Goal: Information Seeking & Learning: Find specific fact

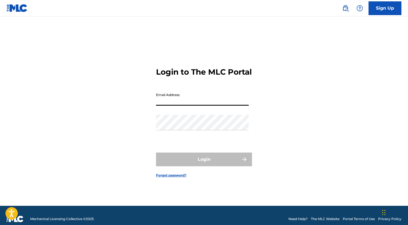
click at [195, 97] on input "Email Address" at bounding box center [202, 98] width 93 height 16
type input "[EMAIL_ADDRESS][DOMAIN_NAME]"
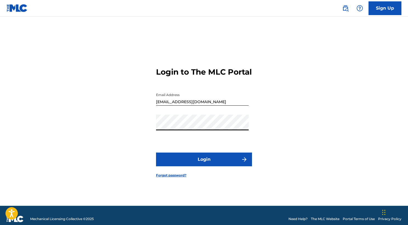
click at [183, 166] on button "Login" at bounding box center [204, 160] width 96 height 14
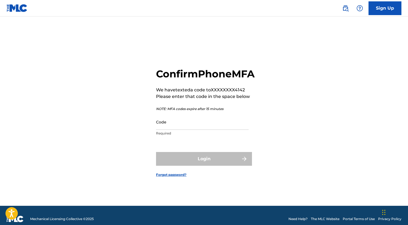
click at [188, 130] on input "Code" at bounding box center [202, 122] width 93 height 16
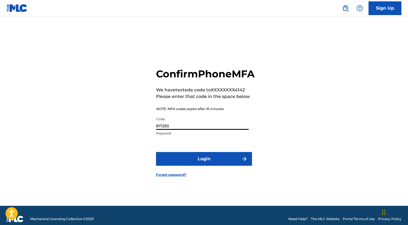
type input "817283"
click at [216, 162] on button "Login" at bounding box center [204, 159] width 96 height 14
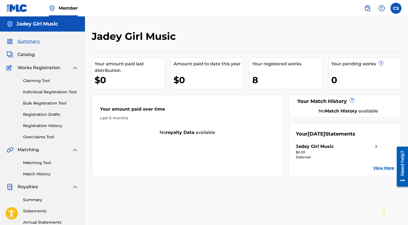
click at [273, 110] on div "Your amount paid over time" at bounding box center [187, 110] width 175 height 9
click at [41, 69] on span "Works Registration" at bounding box center [39, 67] width 43 height 7
click at [38, 83] on link "Claiming Tool" at bounding box center [50, 81] width 55 height 6
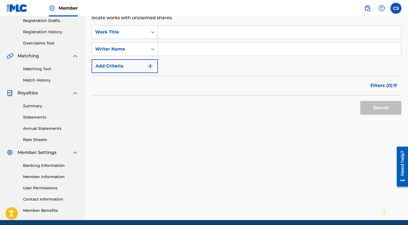
scroll to position [115, 0]
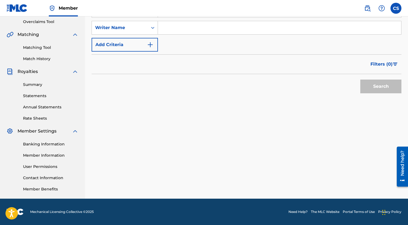
click at [50, 156] on link "Member Information" at bounding box center [50, 156] width 55 height 6
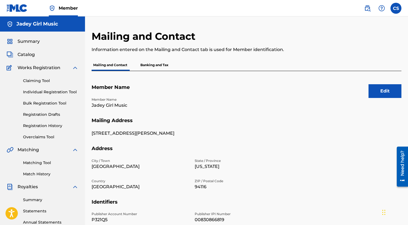
click at [38, 80] on link "Claiming Tool" at bounding box center [50, 81] width 55 height 6
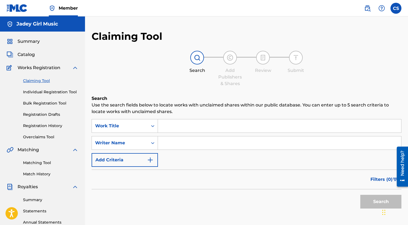
click at [36, 92] on link "Individual Registration Tool" at bounding box center [50, 92] width 55 height 6
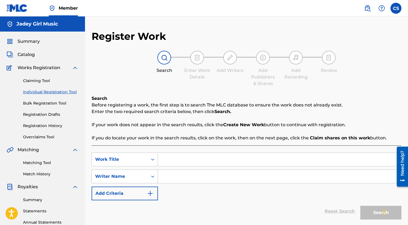
click at [36, 102] on link "Bulk Registration Tool" at bounding box center [50, 103] width 55 height 6
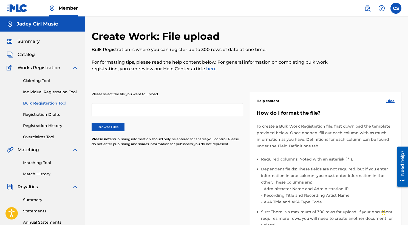
click at [26, 57] on span "Catalog" at bounding box center [26, 54] width 17 height 7
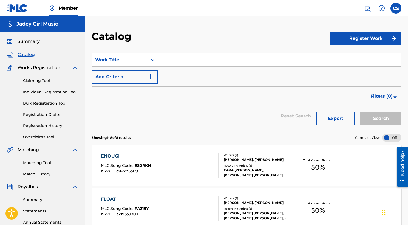
click at [31, 41] on span "Summary" at bounding box center [29, 41] width 22 height 7
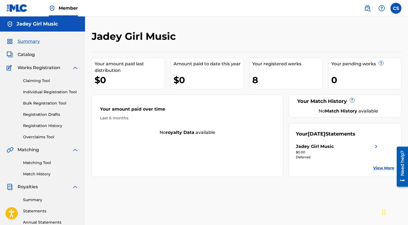
click at [110, 91] on div "Your amount paid last distribution $0 Amount paid to date this year $0 Your reg…" at bounding box center [247, 114] width 310 height 125
click at [52, 94] on link "Individual Registration Tool" at bounding box center [50, 92] width 55 height 6
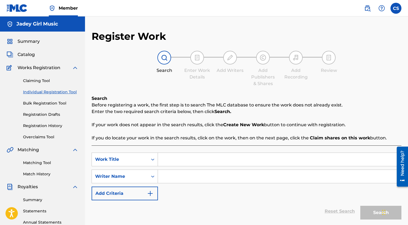
click at [40, 84] on div "Claiming Tool Individual Registration Tool Bulk Registration Tool Registration …" at bounding box center [43, 105] width 72 height 69
click at [39, 83] on link "Claiming Tool" at bounding box center [50, 81] width 55 height 6
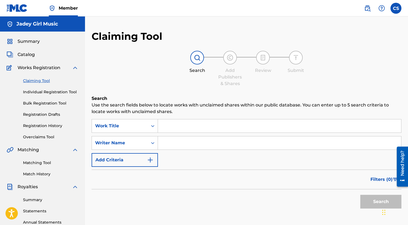
click at [36, 102] on link "Bulk Registration Tool" at bounding box center [50, 103] width 55 height 6
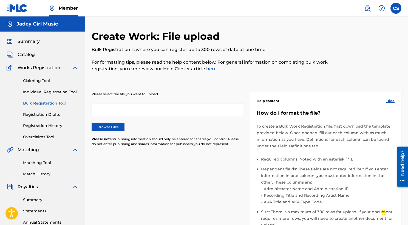
click at [36, 112] on link "Registration Drafts" at bounding box center [50, 115] width 55 height 6
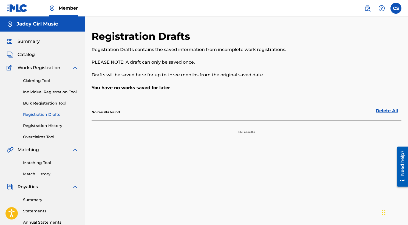
click at [34, 162] on link "Matching Tool" at bounding box center [50, 163] width 55 height 6
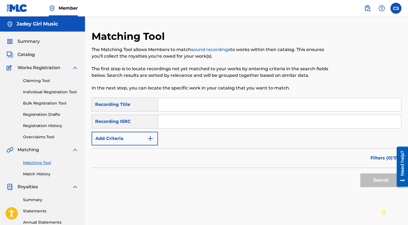
click at [171, 102] on input "Search Form" at bounding box center [279, 104] width 243 height 13
type input "out of the blue"
click at [361, 173] on button "Search" at bounding box center [381, 180] width 41 height 14
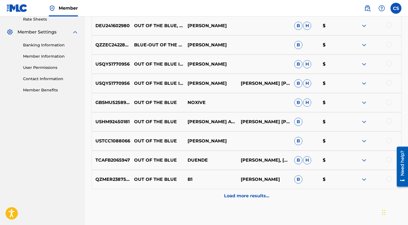
scroll to position [215, 0]
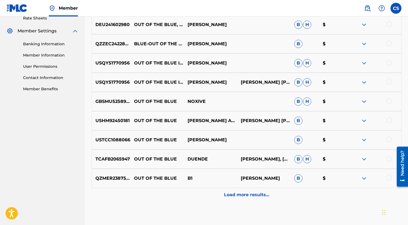
click at [240, 194] on p "Load more results..." at bounding box center [246, 195] width 45 height 7
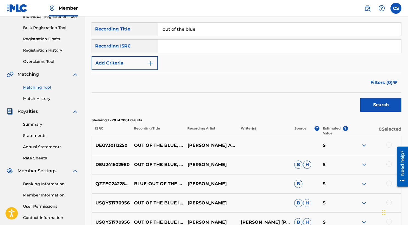
scroll to position [0, 0]
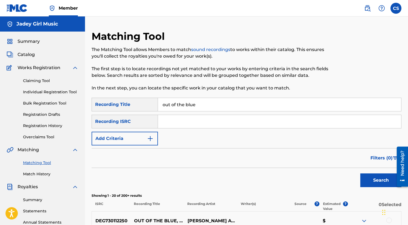
click at [179, 117] on input "Search Form" at bounding box center [279, 121] width 243 height 13
click at [153, 114] on div "SearchWithCriteria186b1602-887d-42a7-b56a-08a4898cf87f Recording Title out of t…" at bounding box center [247, 122] width 310 height 48
click at [153, 119] on div "Recording ISRC" at bounding box center [125, 122] width 66 height 14
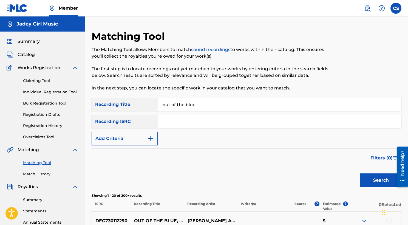
click at [153, 136] on img "Search Form" at bounding box center [150, 138] width 7 height 7
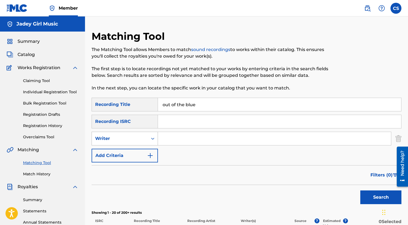
click at [157, 137] on div "Search Form" at bounding box center [153, 139] width 10 height 10
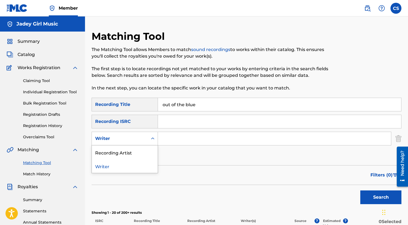
click at [165, 136] on input "Search Form" at bounding box center [274, 138] width 233 height 13
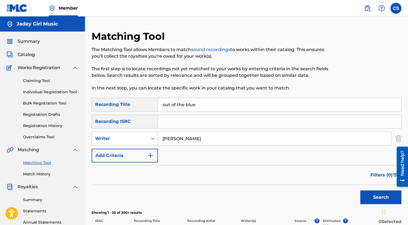
type input "[PERSON_NAME]"
click at [361, 190] on button "Search" at bounding box center [381, 197] width 41 height 14
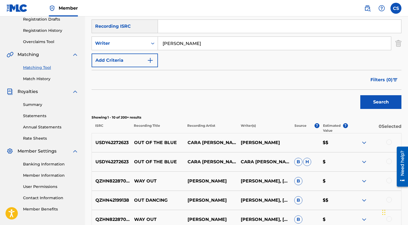
scroll to position [105, 0]
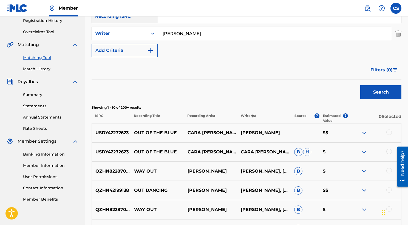
click at [364, 132] on img at bounding box center [364, 133] width 7 height 7
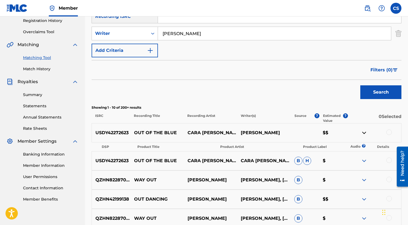
click at [364, 132] on img at bounding box center [364, 133] width 7 height 7
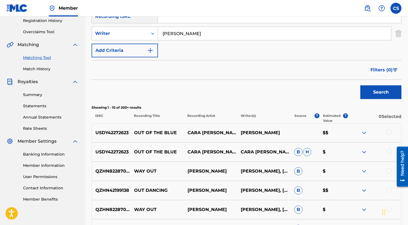
click at [364, 132] on img at bounding box center [364, 133] width 7 height 7
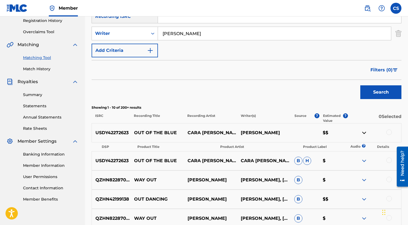
click at [365, 132] on img at bounding box center [364, 133] width 7 height 7
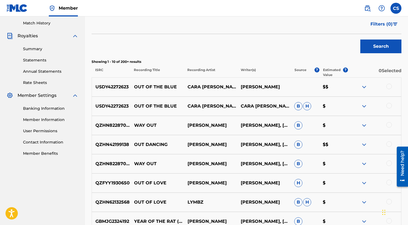
scroll to position [162, 0]
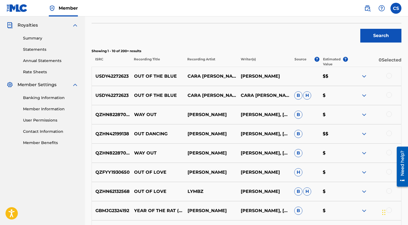
click at [389, 74] on div at bounding box center [389, 75] width 5 height 5
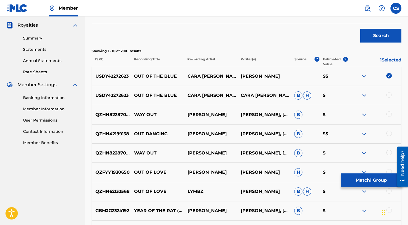
click at [363, 50] on p "Showing 1 - 10 of 200+ results" at bounding box center [247, 51] width 310 height 5
click at [388, 78] on img at bounding box center [389, 75] width 5 height 5
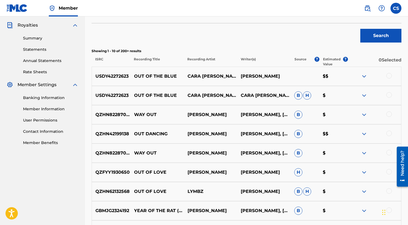
click at [296, 76] on div "USDY42272623 OUT OF THE BLUE CARA [PERSON_NAME] [PERSON_NAME] $$" at bounding box center [247, 76] width 310 height 19
click at [106, 75] on p "USDY42272623" at bounding box center [111, 76] width 38 height 7
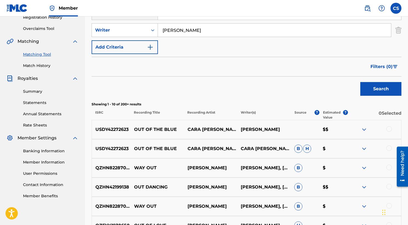
scroll to position [109, 0]
